Goal: Task Accomplishment & Management: Use online tool/utility

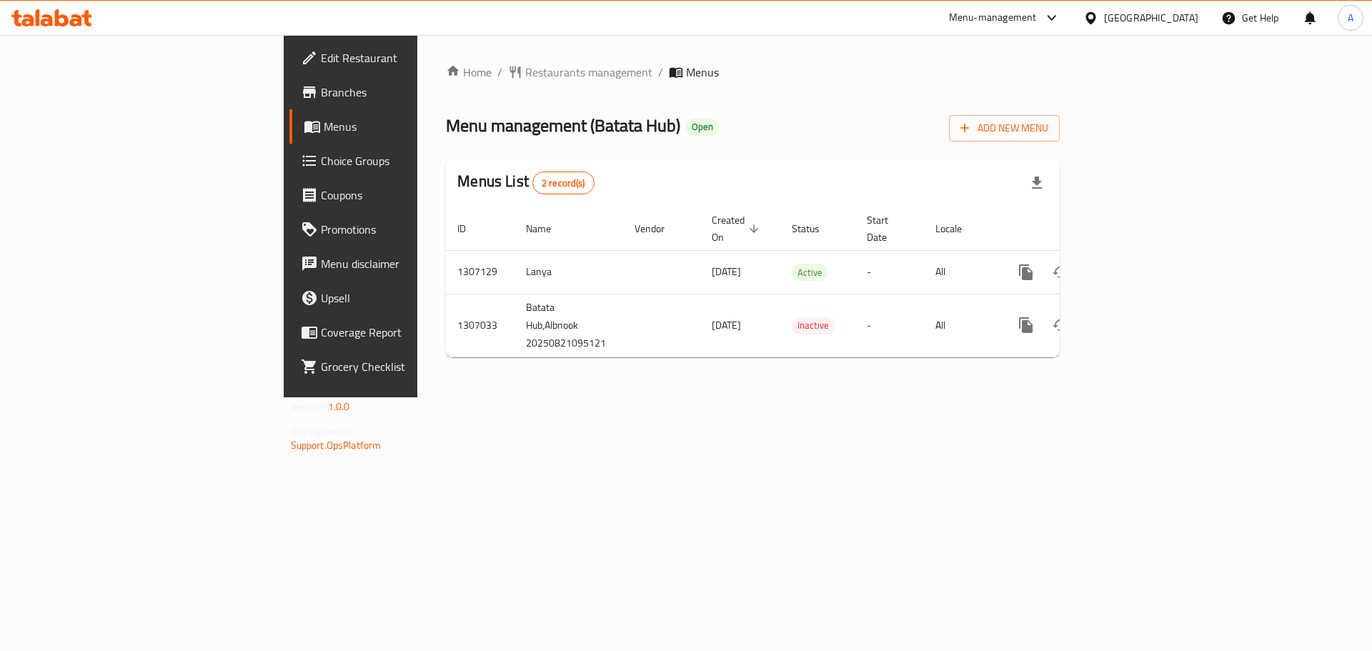
click at [85, 91] on div at bounding box center [686, 325] width 1372 height 651
click at [321, 91] on span "Branches" at bounding box center [411, 92] width 181 height 17
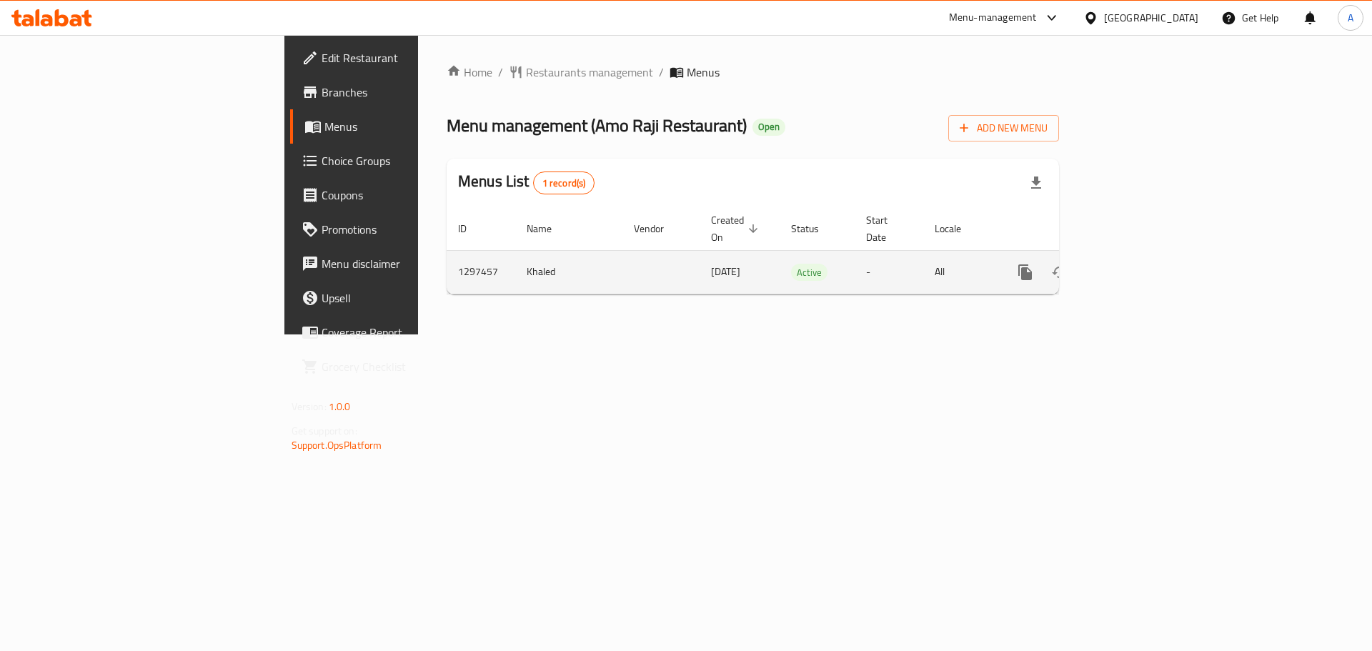
click at [1137, 264] on icon "enhanced table" at bounding box center [1128, 272] width 17 height 17
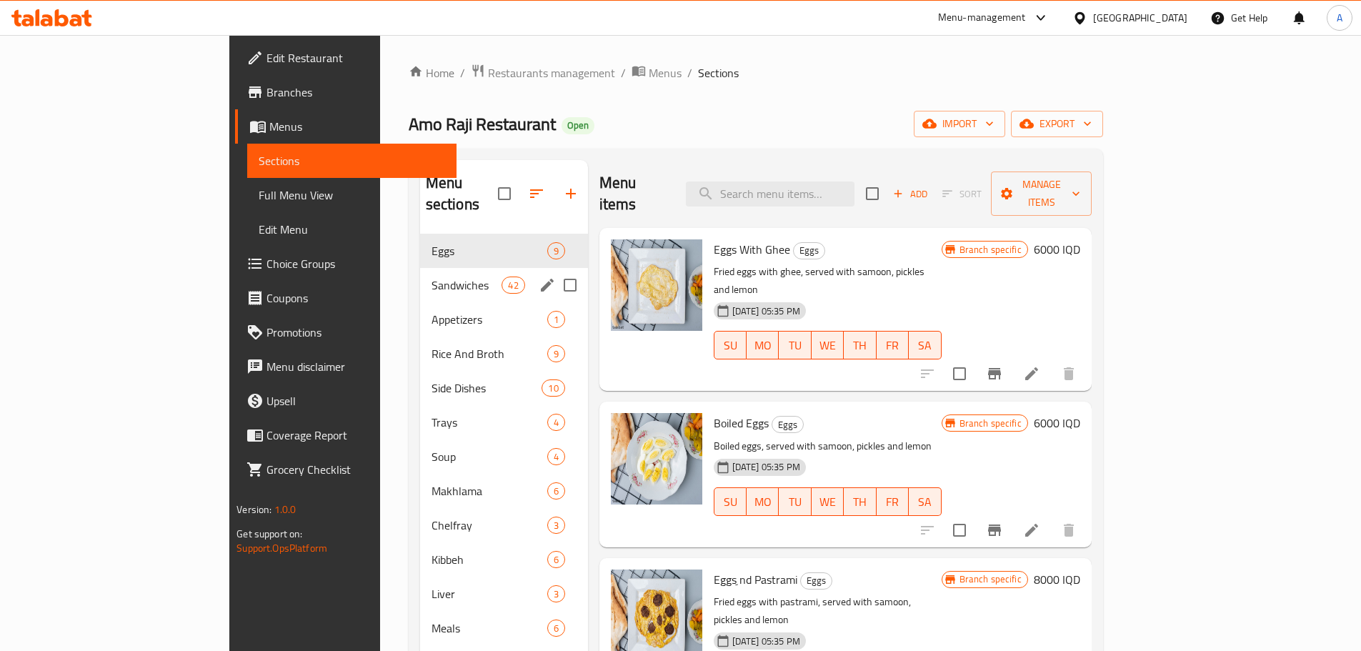
click at [420, 273] on div "Sandwiches 42" at bounding box center [504, 285] width 168 height 34
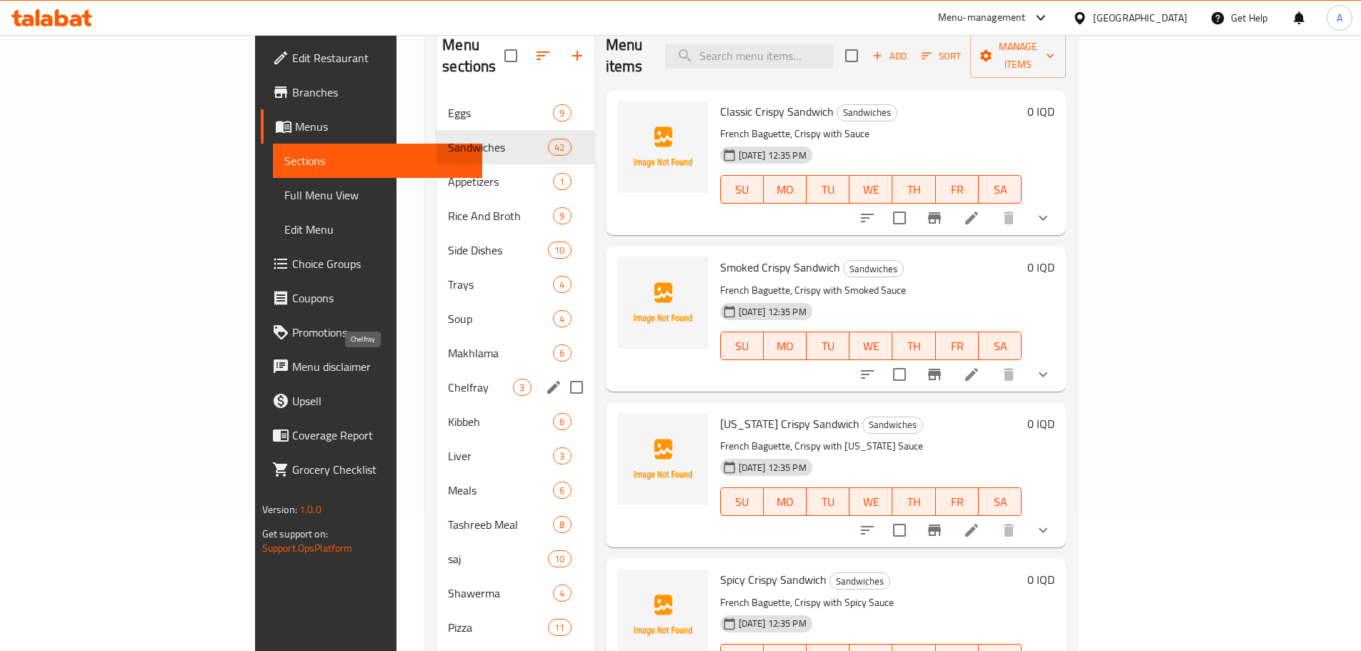
scroll to position [214, 0]
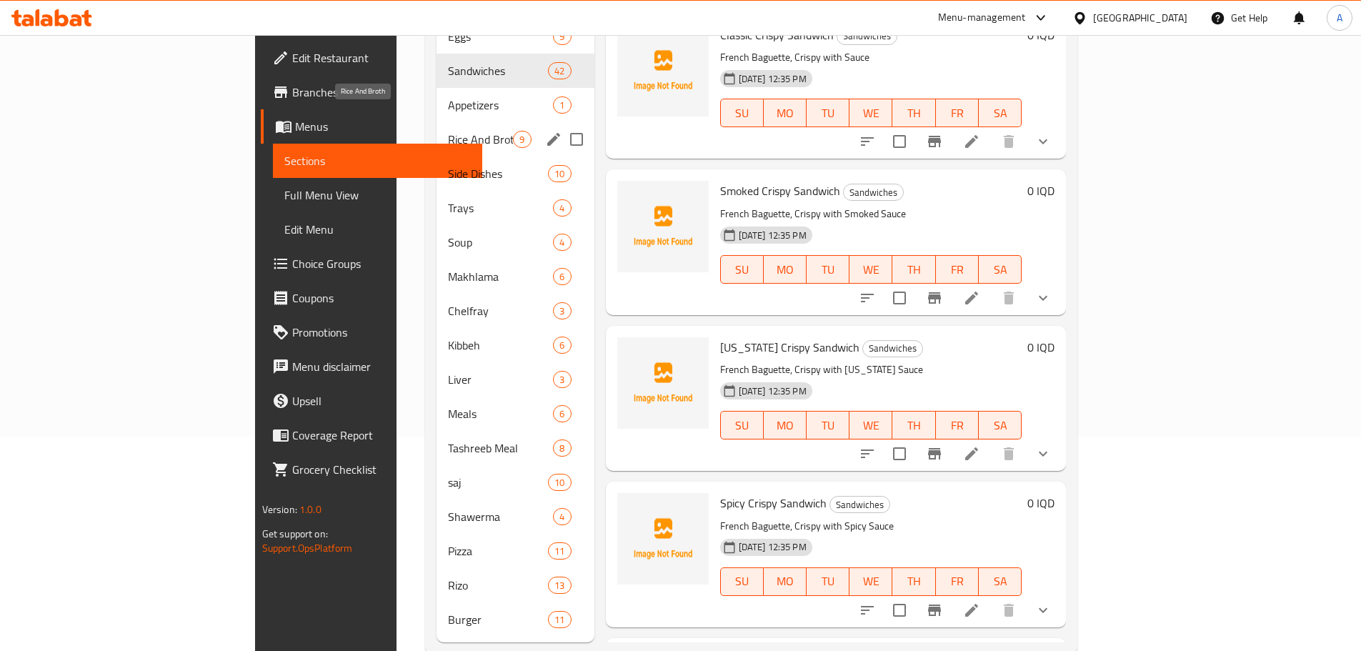
click at [448, 131] on span "Rice And Broth" at bounding box center [480, 139] width 65 height 17
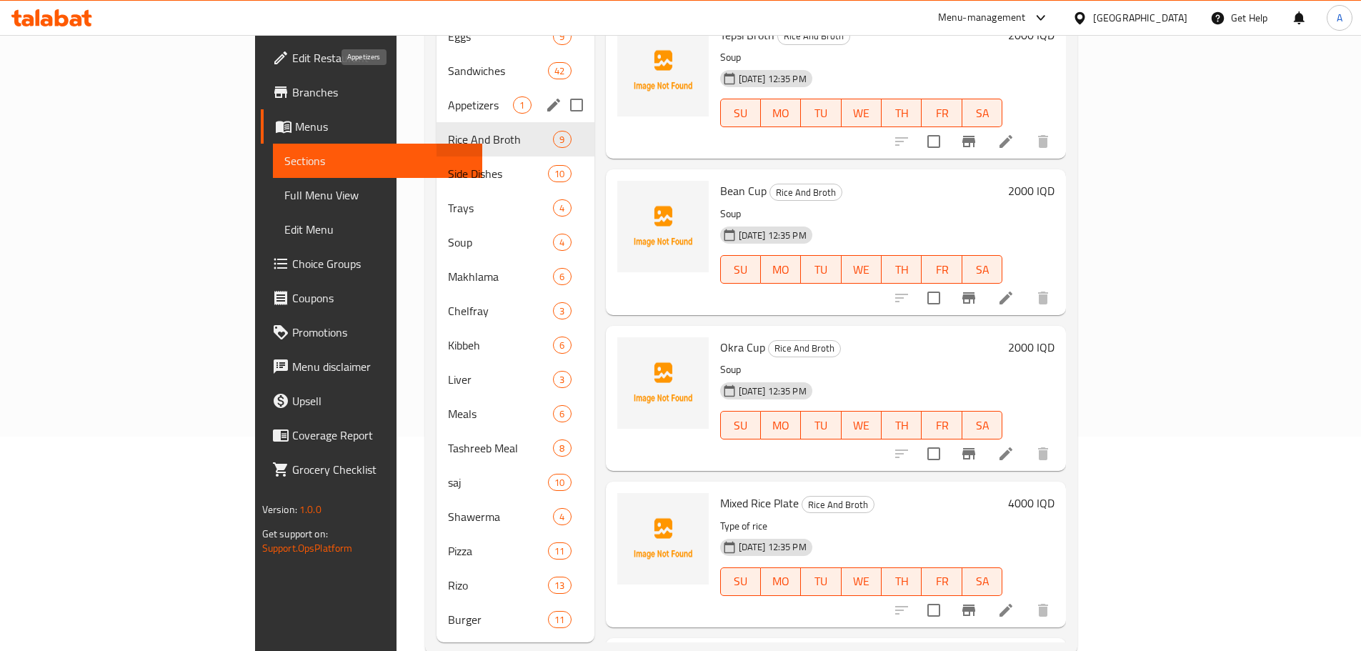
click at [448, 96] on span "Appetizers" at bounding box center [480, 104] width 65 height 17
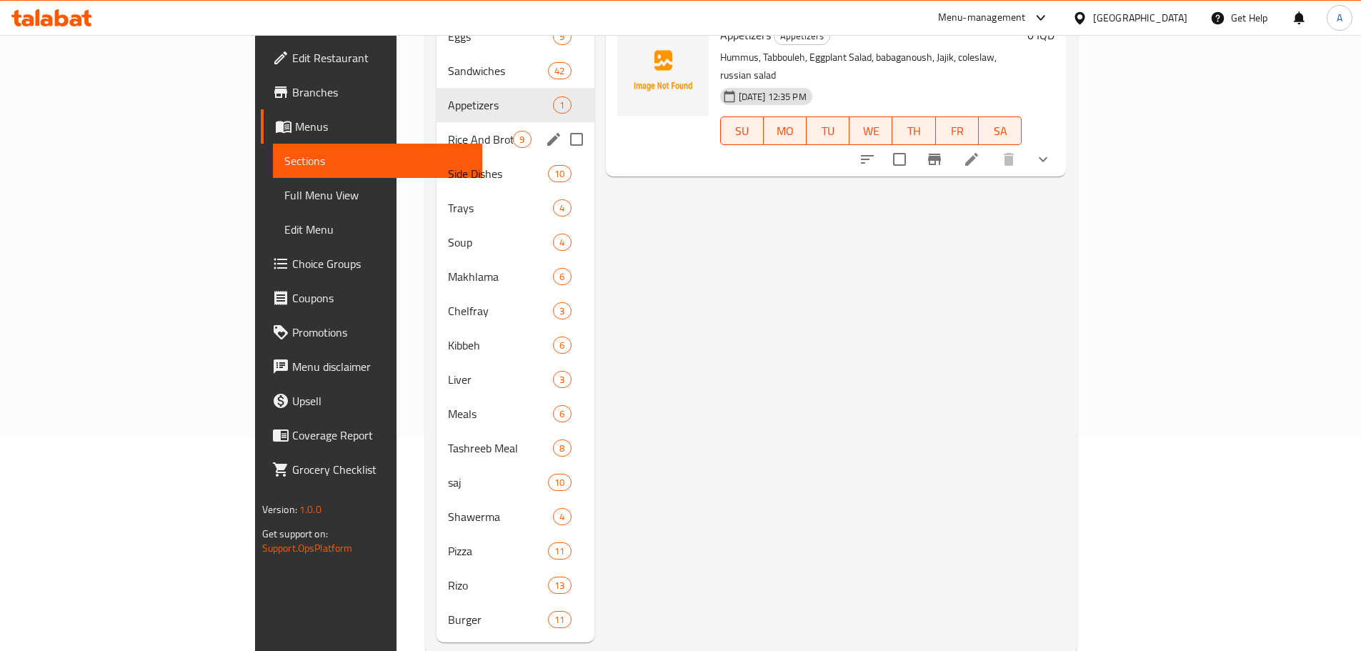
click at [437, 156] on div "Side Dishes 10" at bounding box center [515, 173] width 157 height 34
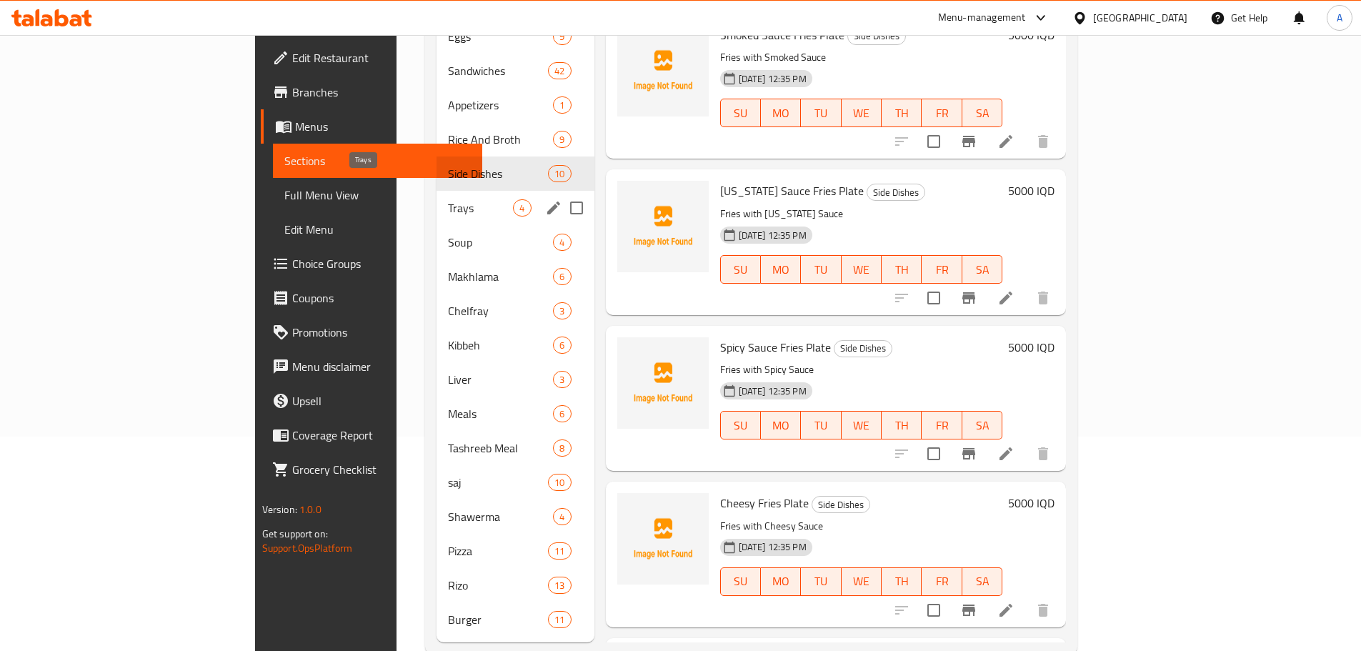
click at [448, 199] on span "Trays" at bounding box center [480, 207] width 65 height 17
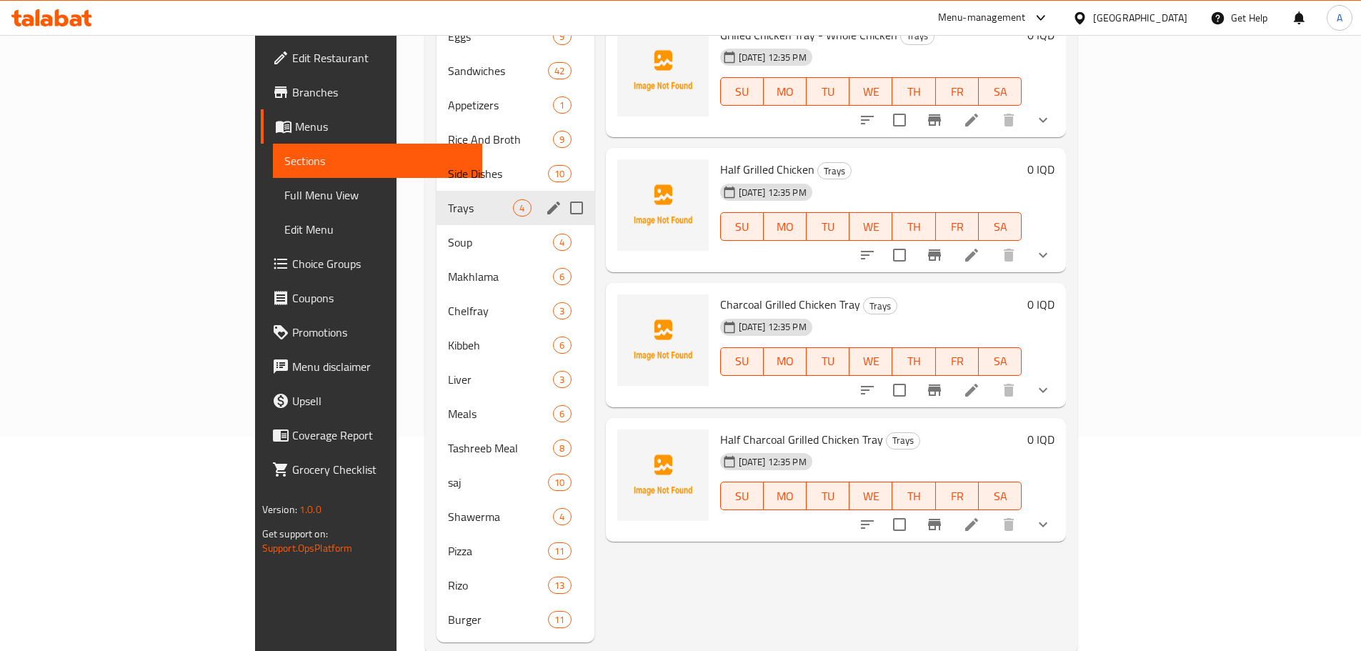
click at [448, 234] on span "Soup" at bounding box center [500, 242] width 105 height 17
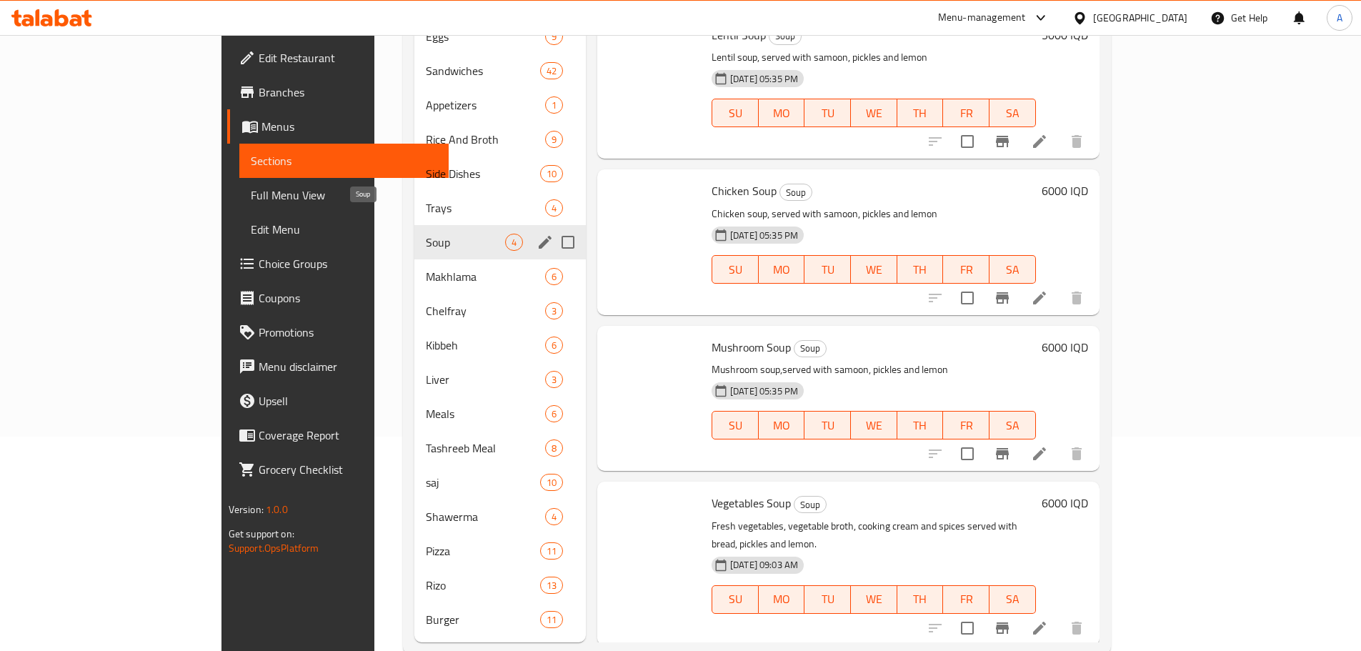
click at [414, 271] on div "Makhlama 6" at bounding box center [499, 276] width 171 height 34
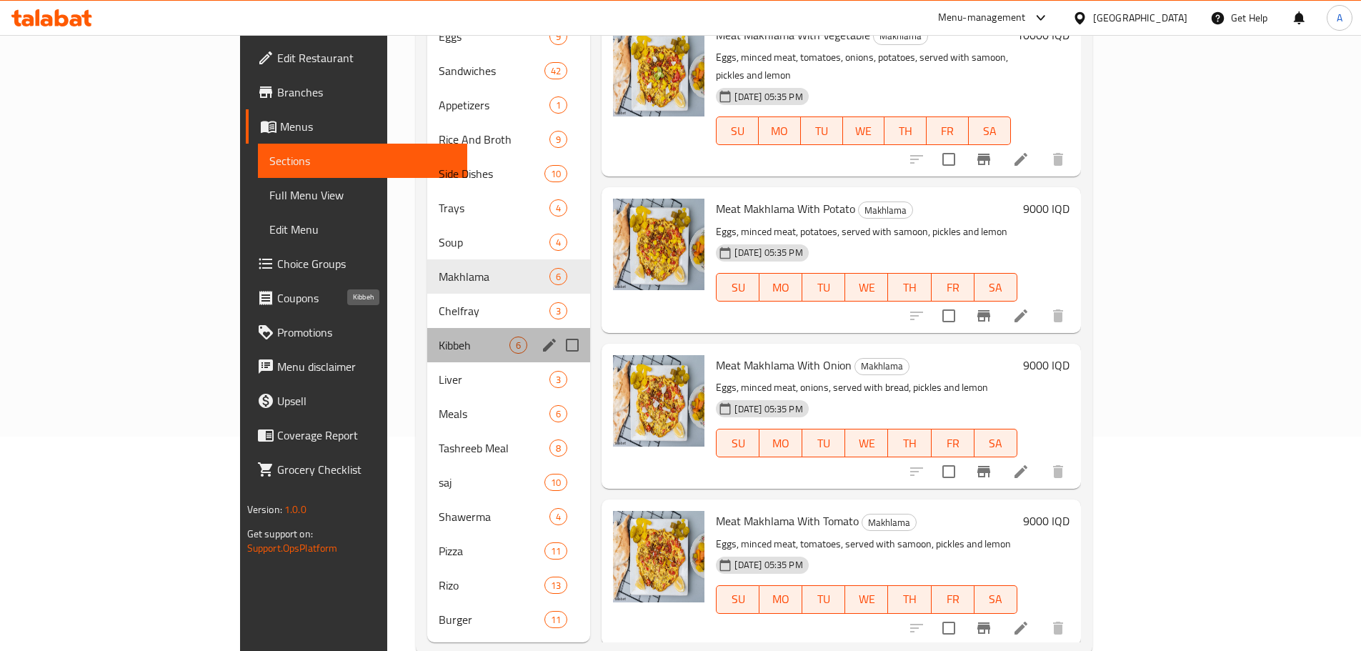
click at [439, 337] on span "Kibbeh" at bounding box center [474, 345] width 71 height 17
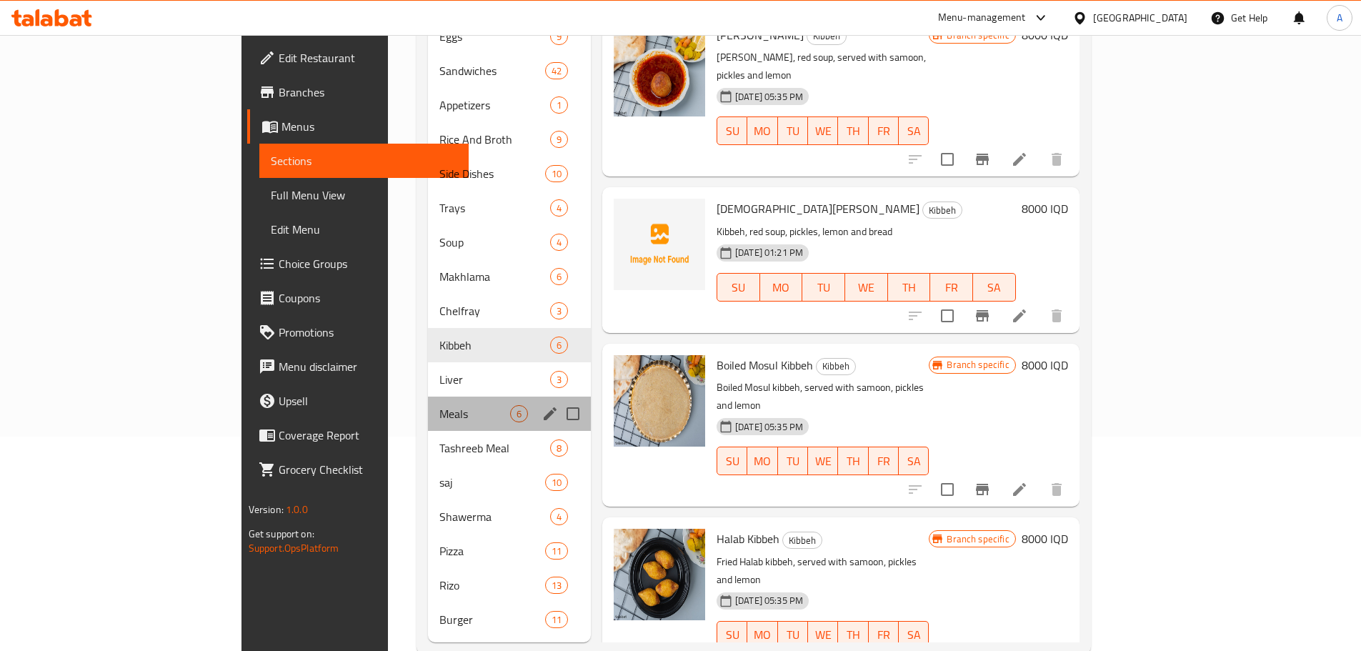
click at [428, 397] on div "Meals 6" at bounding box center [509, 414] width 163 height 34
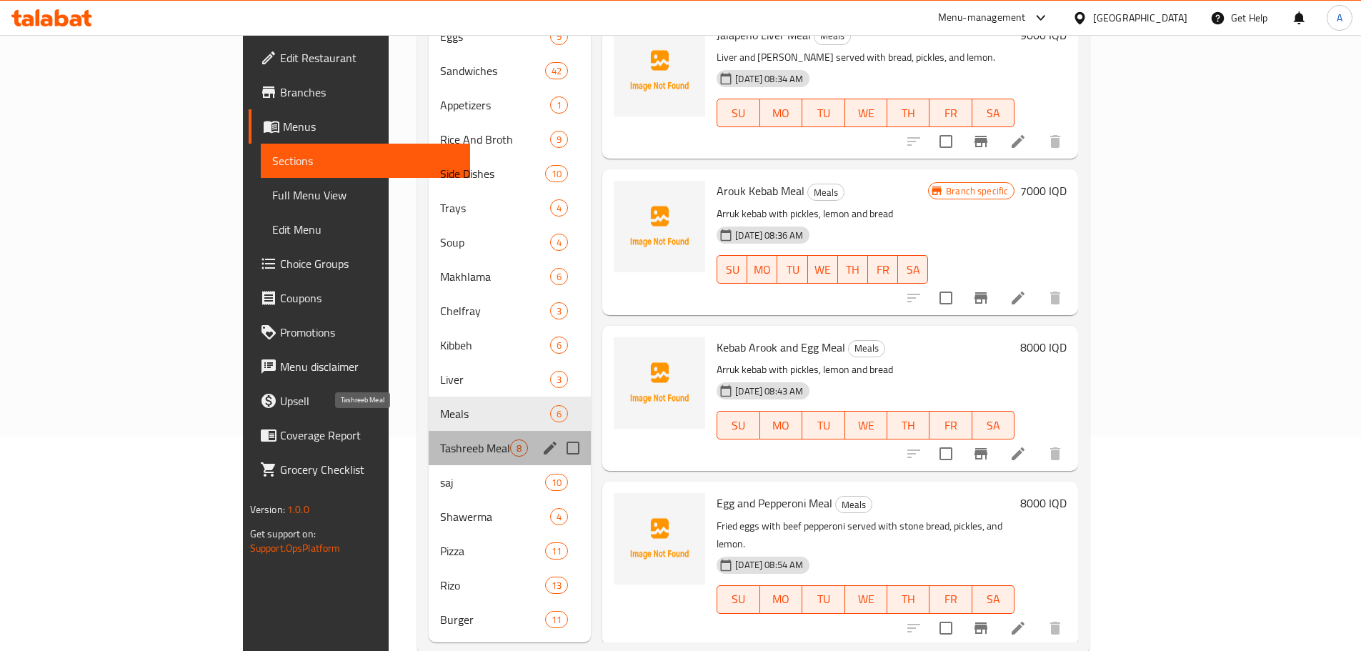
click at [440, 439] on span "Tashreeb Meal" at bounding box center [475, 447] width 70 height 17
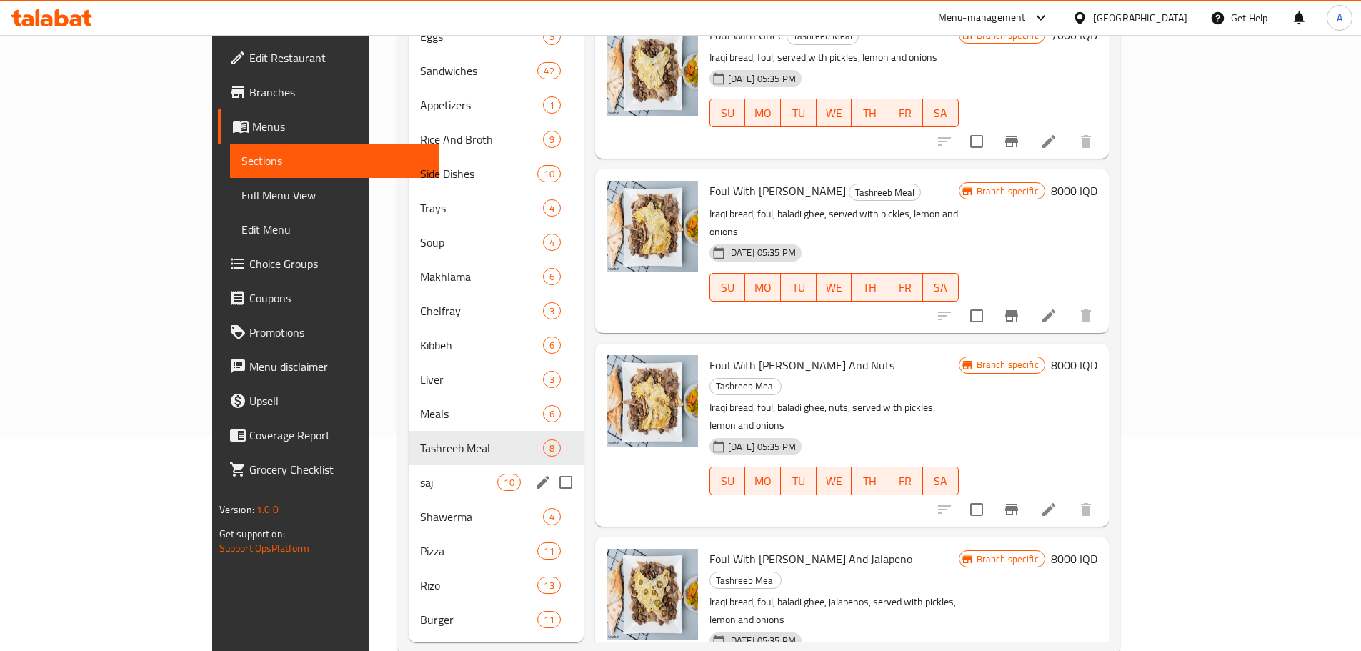
click at [409, 472] on div "saj 10" at bounding box center [496, 482] width 175 height 34
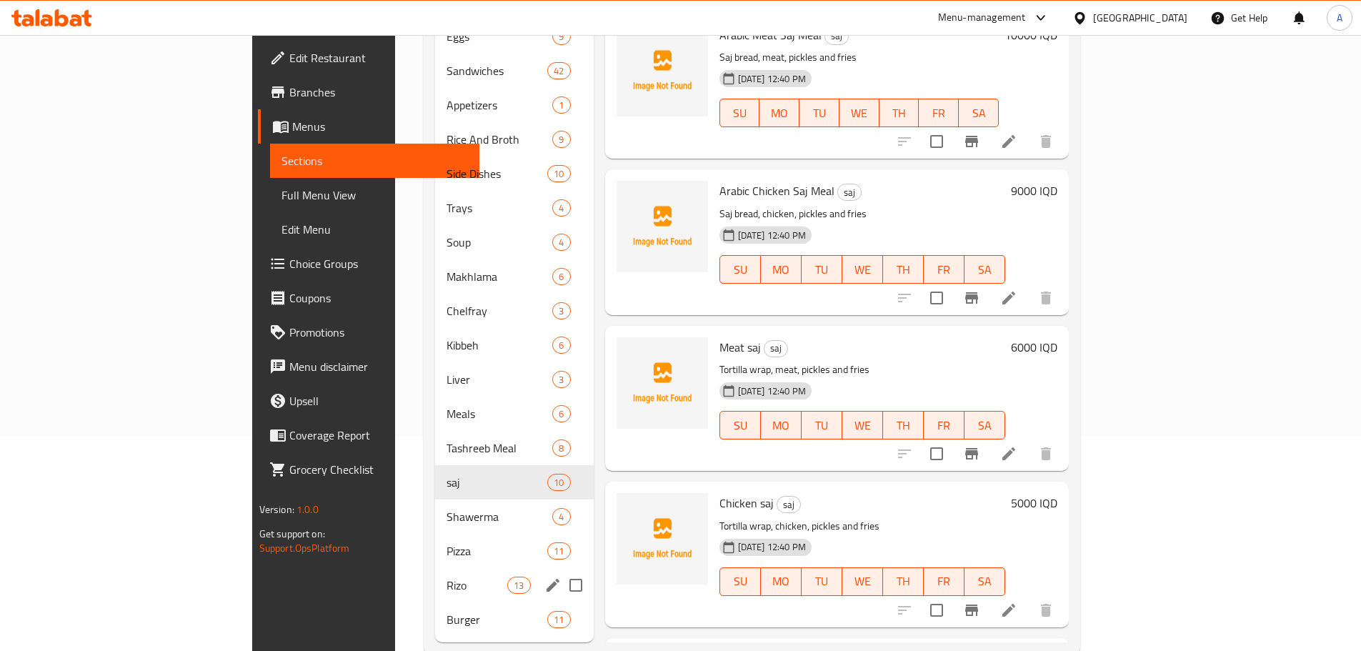
click at [435, 568] on div "Rizo 13" at bounding box center [514, 585] width 159 height 34
click at [447, 611] on span "Burger" at bounding box center [497, 619] width 101 height 17
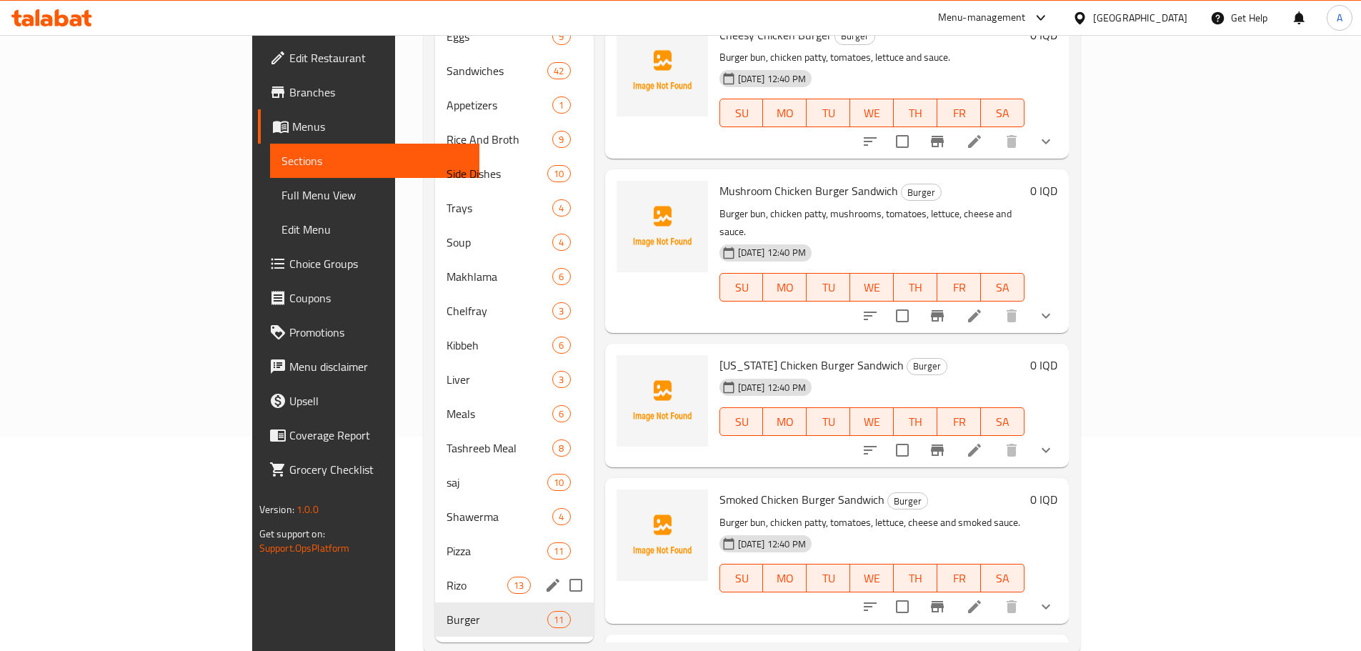
click at [435, 568] on div "Rizo 13" at bounding box center [514, 585] width 159 height 34
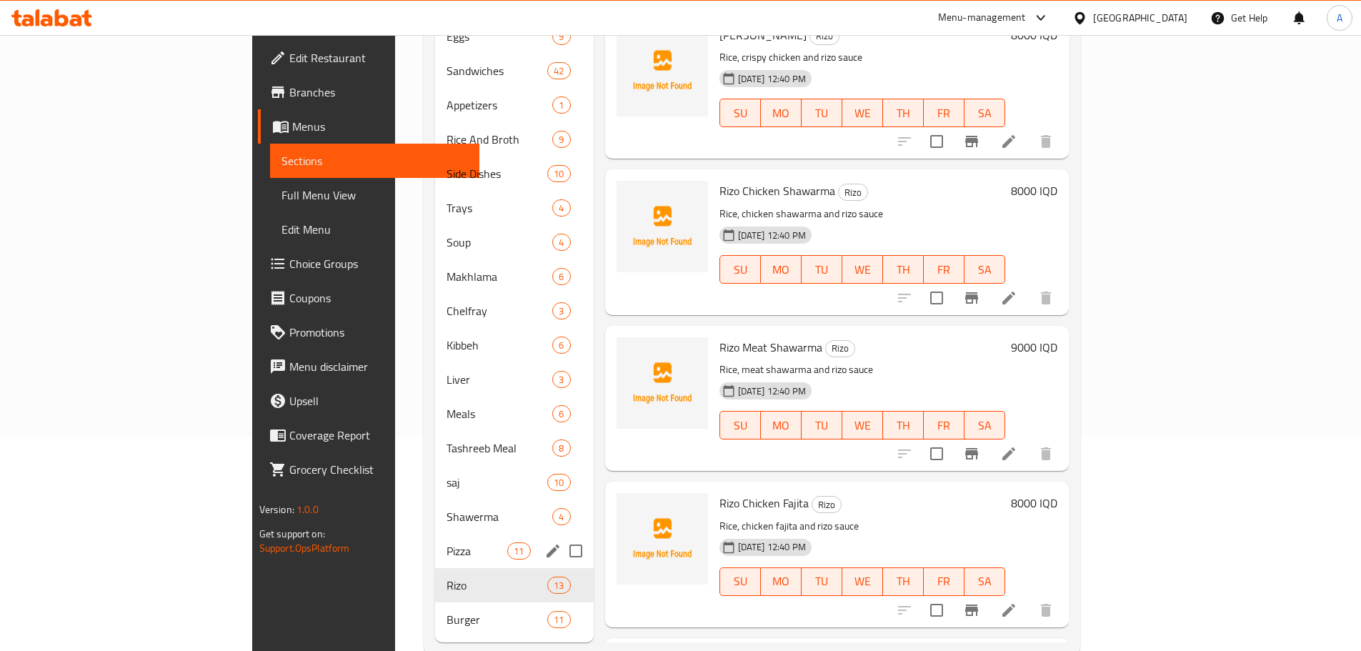
click at [435, 534] on div "Pizza 11" at bounding box center [514, 551] width 159 height 34
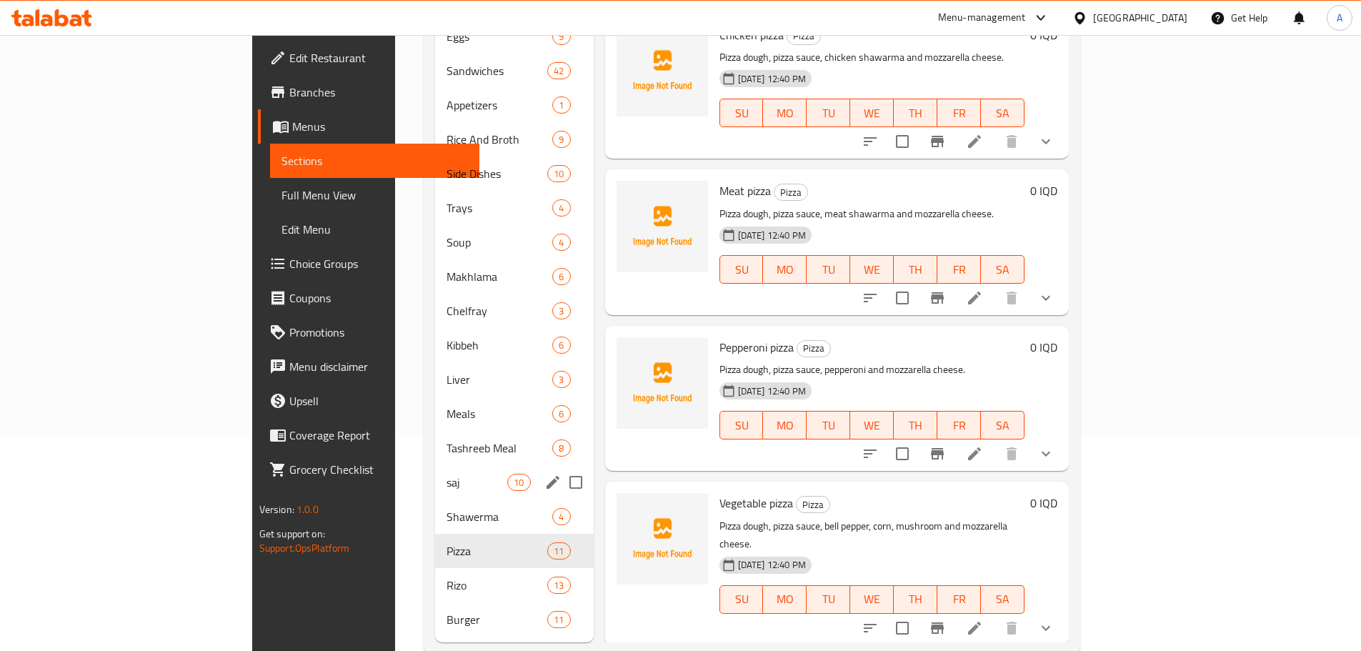
click at [435, 472] on div "saj 10" at bounding box center [514, 482] width 159 height 34
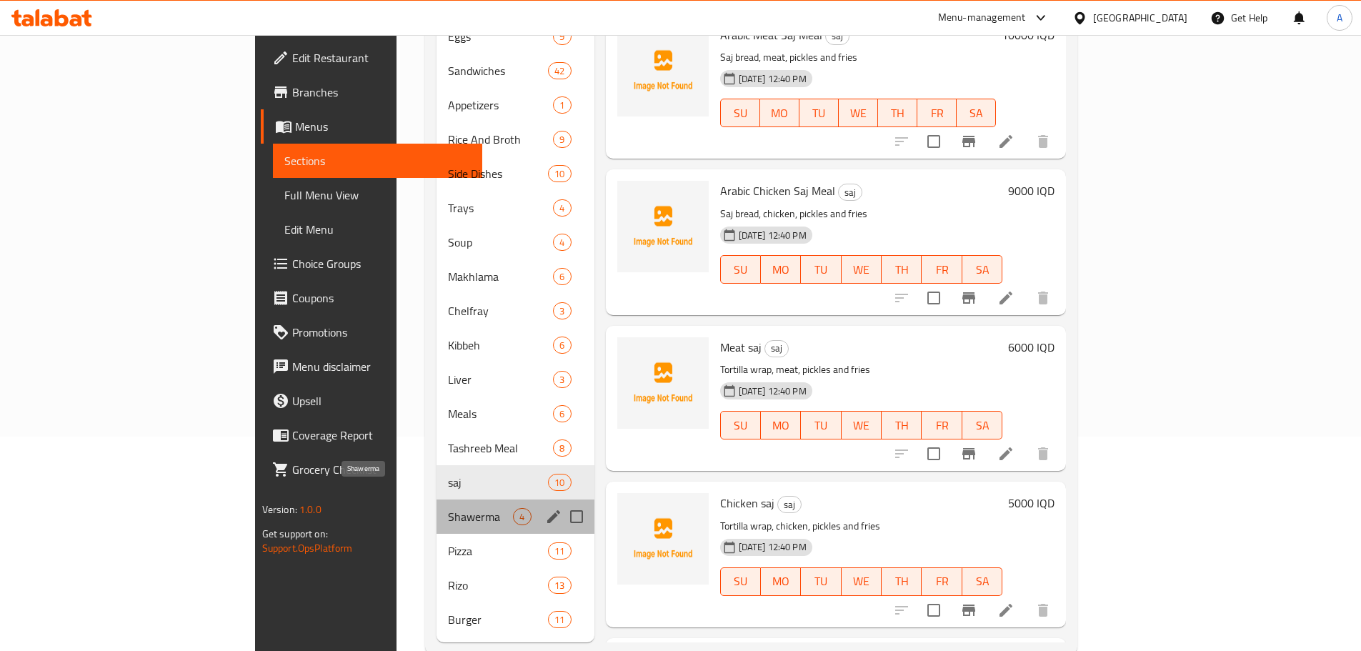
click at [448, 508] on span "Shawerma" at bounding box center [480, 516] width 65 height 17
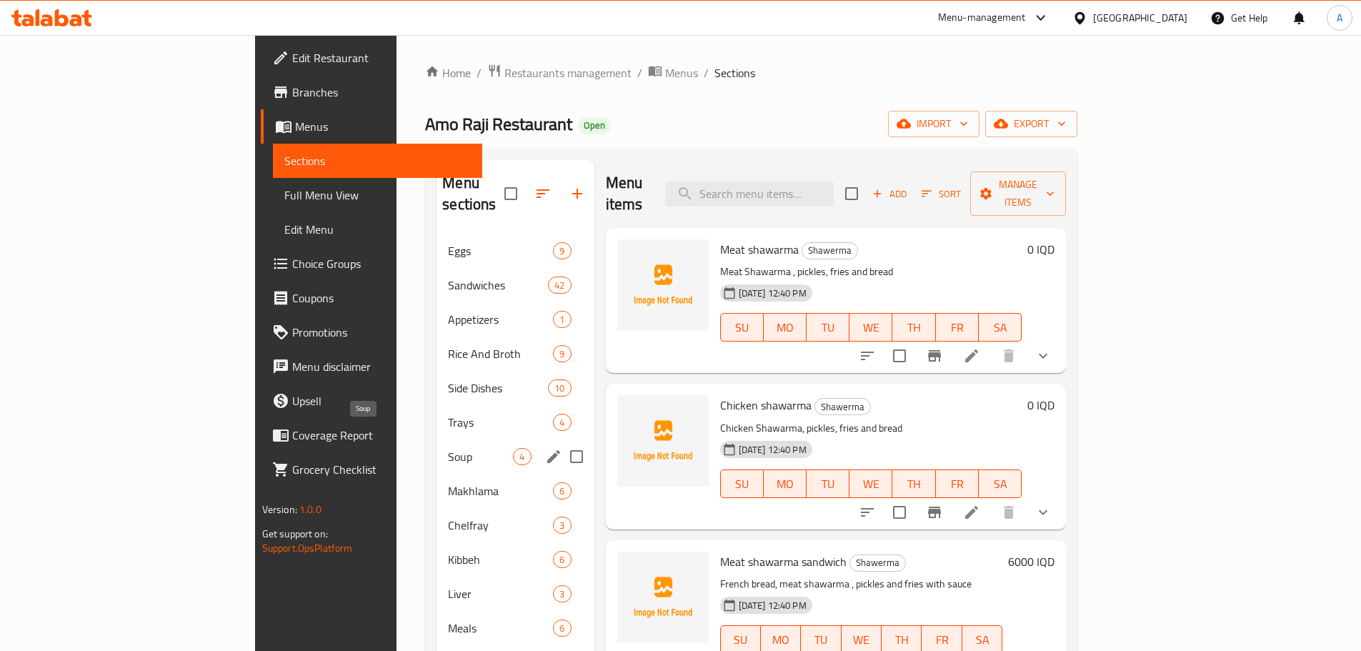
click at [448, 448] on span "Soup" at bounding box center [480, 456] width 65 height 17
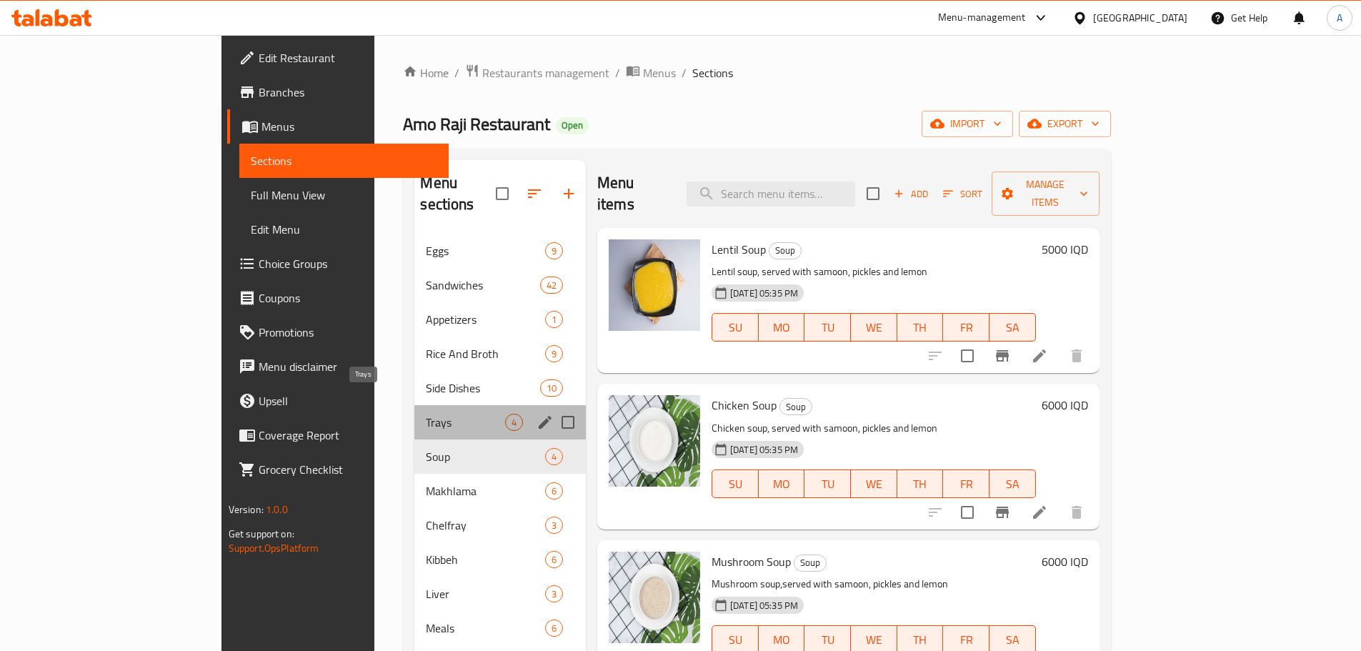
click at [426, 414] on span "Trays" at bounding box center [465, 422] width 79 height 17
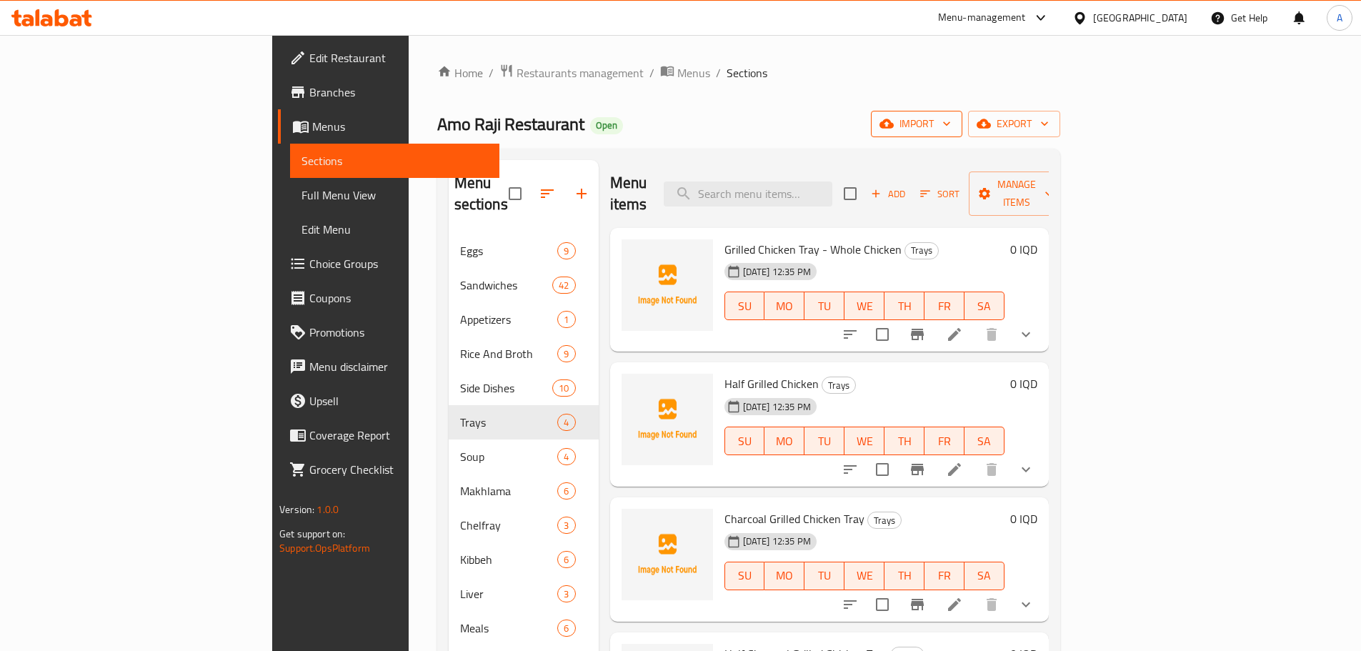
click at [951, 116] on span "import" at bounding box center [916, 124] width 69 height 18
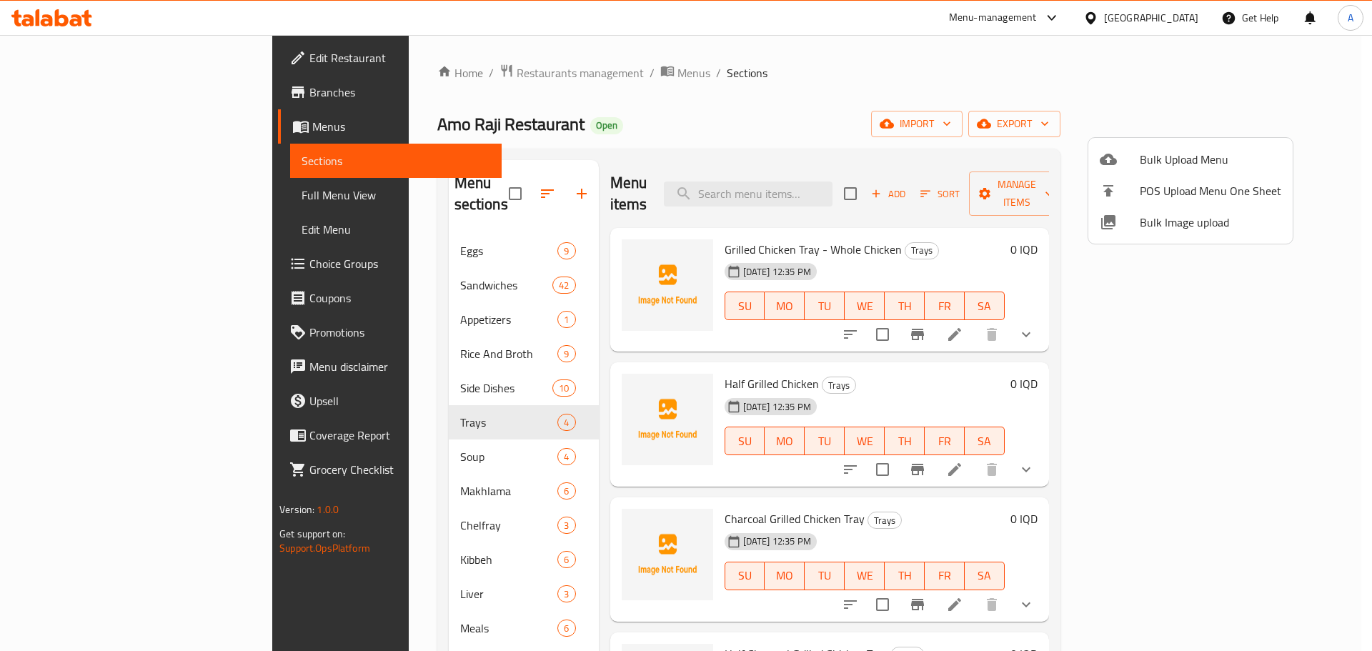
click at [1288, 129] on div at bounding box center [686, 325] width 1372 height 651
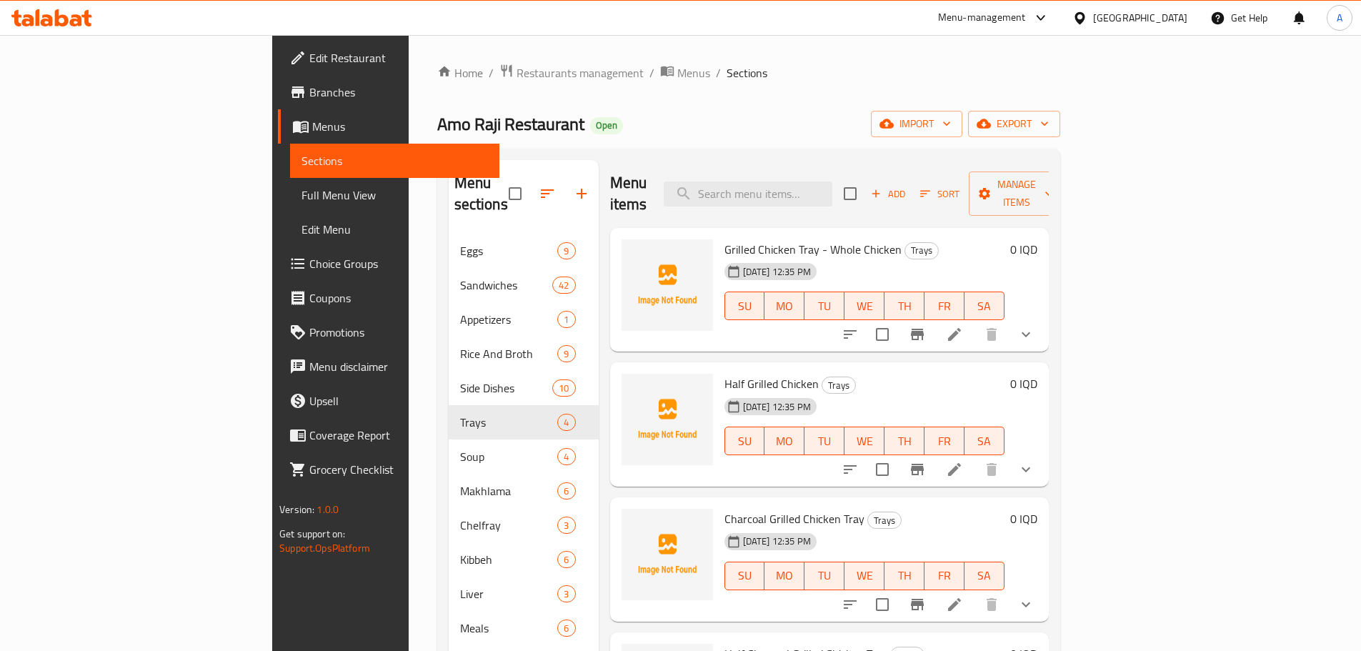
click at [1049, 129] on span "export" at bounding box center [1014, 124] width 69 height 18
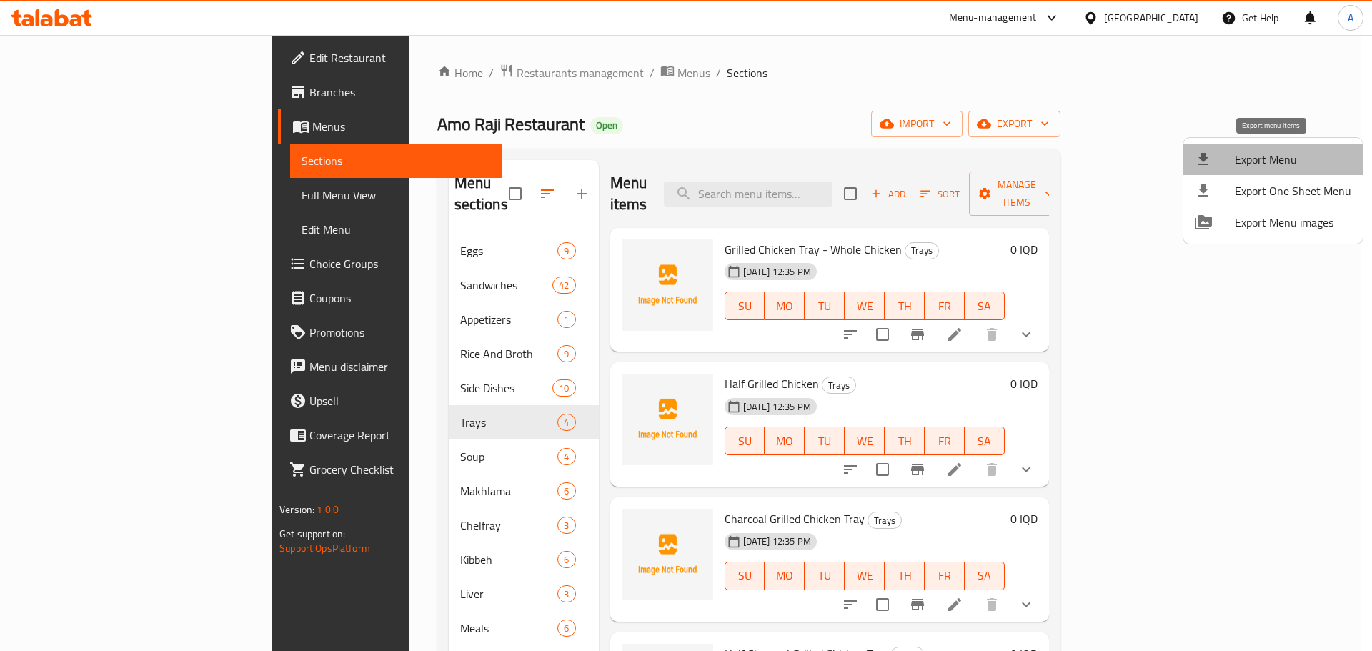
click at [1285, 163] on span "Export Menu" at bounding box center [1293, 159] width 116 height 17
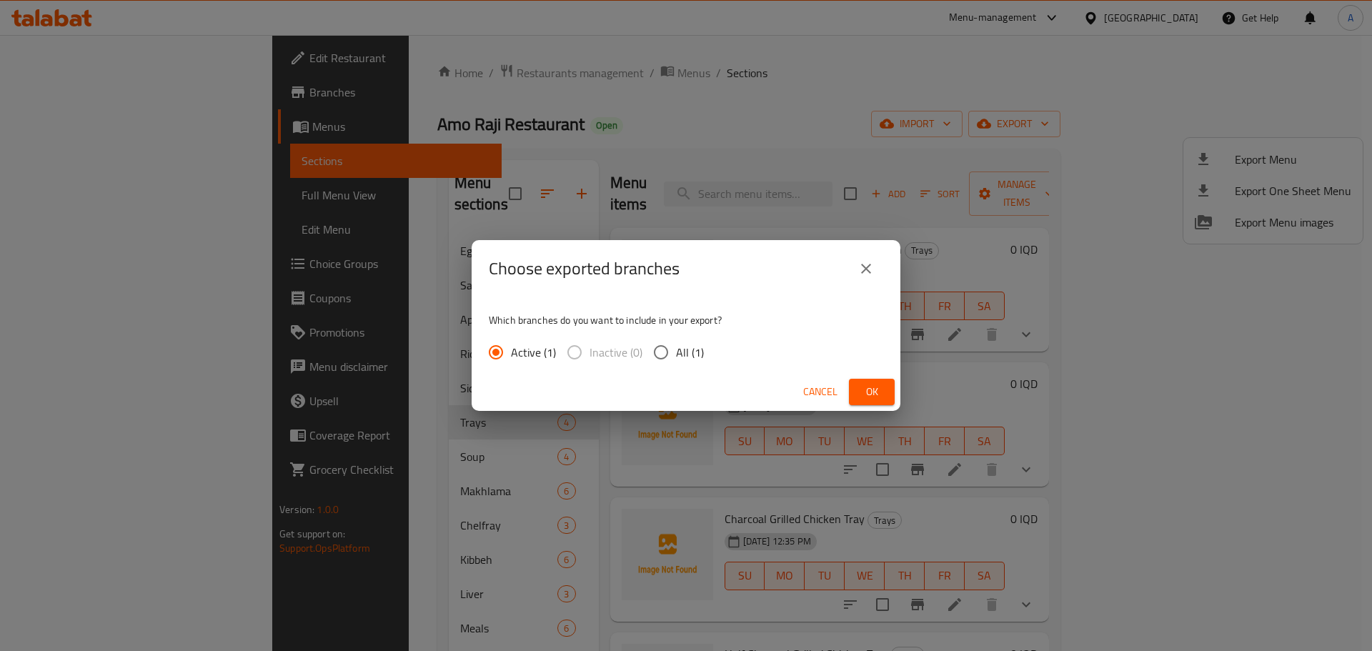
click at [676, 346] on span "All (1)" at bounding box center [690, 352] width 28 height 17
click at [676, 346] on input "All (1)" at bounding box center [661, 352] width 30 height 30
radio input "true"
click at [519, 345] on span "Active (1)" at bounding box center [533, 352] width 45 height 17
click at [511, 345] on input "Active (1)" at bounding box center [496, 352] width 30 height 30
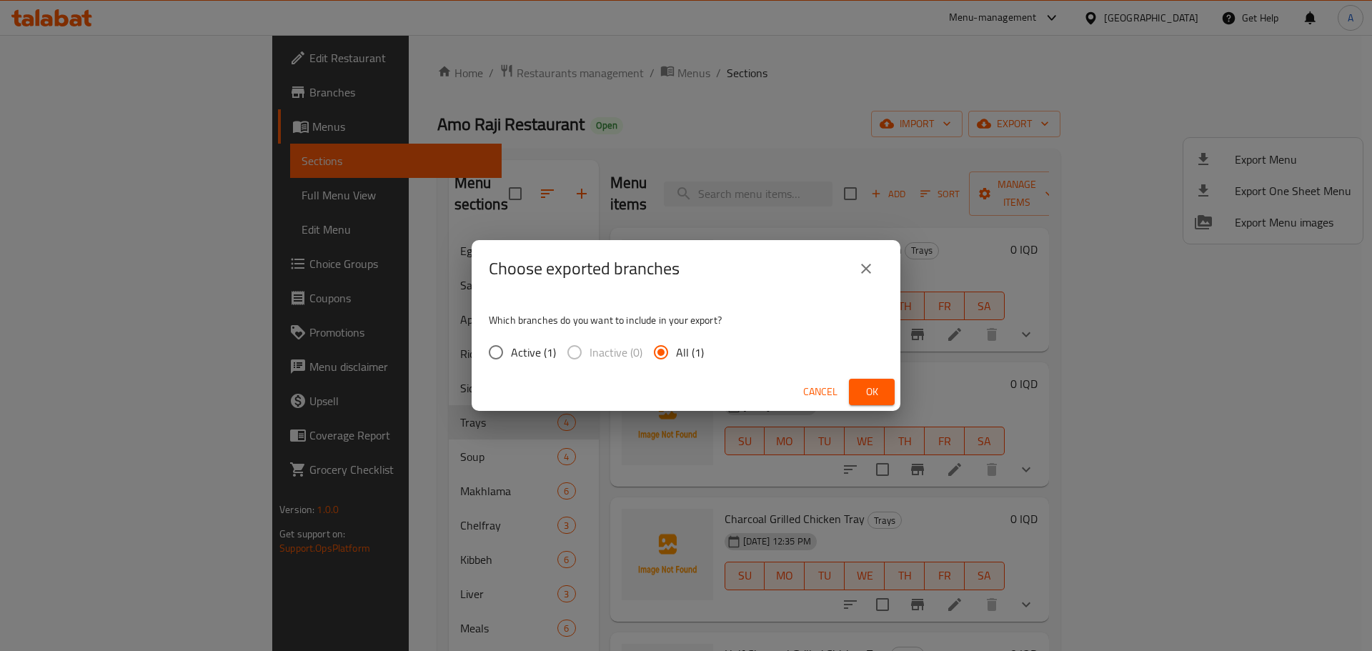
radio input "true"
click at [866, 384] on span "Ok" at bounding box center [871, 392] width 23 height 18
